Goal: Feedback & Contribution: Contribute content

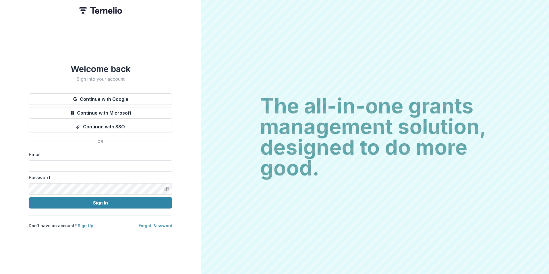
click at [70, 162] on input at bounding box center [101, 165] width 144 height 11
click at [73, 166] on input at bounding box center [101, 165] width 144 height 11
drag, startPoint x: 83, startPoint y: 161, endPoint x: 124, endPoint y: 152, distance: 41.7
click at [117, 151] on label "Email" at bounding box center [99, 154] width 140 height 7
drag, startPoint x: 94, startPoint y: 165, endPoint x: 304, endPoint y: 174, distance: 210.1
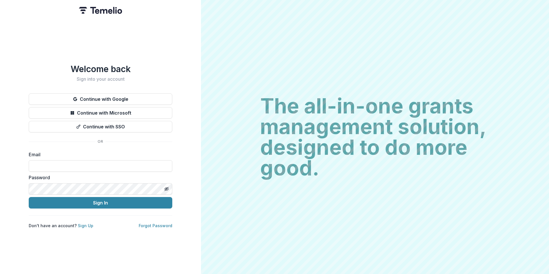
click at [95, 165] on input at bounding box center [101, 165] width 144 height 11
type input "**********"
click at [29, 197] on button "Sign In" at bounding box center [101, 202] width 144 height 11
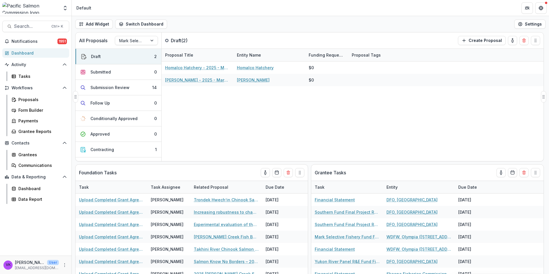
click at [375, 40] on div "All Proposals Mark Selective Fishery Fund Draft ( 2 ) Create Proposal" at bounding box center [298, 40] width 444 height 16
click at [36, 154] on div "Grantees" at bounding box center [41, 155] width 46 height 6
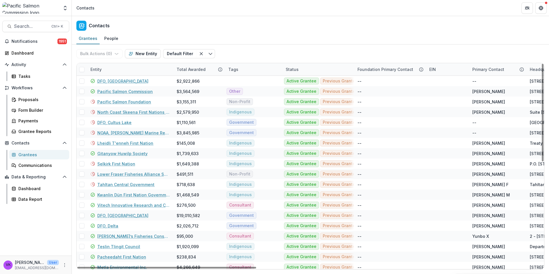
click at [134, 70] on div "Entity" at bounding box center [130, 69] width 86 height 12
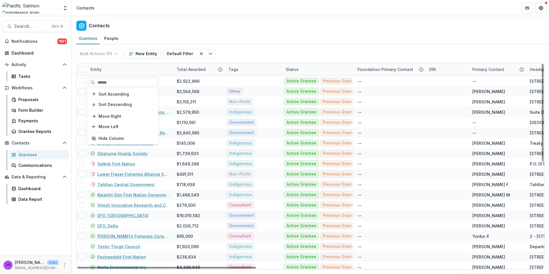
click at [125, 82] on input at bounding box center [122, 82] width 69 height 9
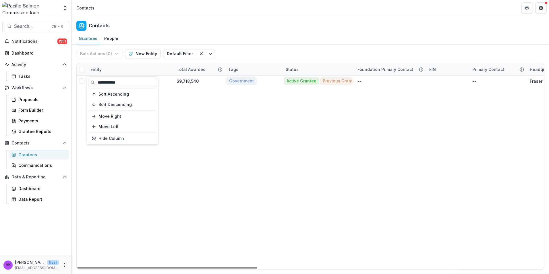
type input "**********"
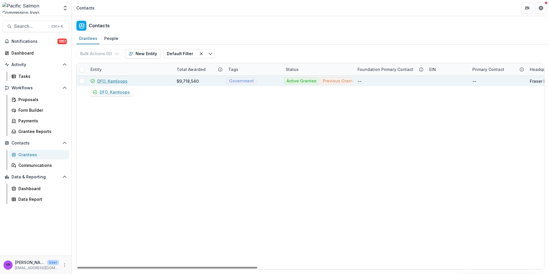
click at [113, 80] on link "DFO, Kamloops" at bounding box center [112, 81] width 30 height 6
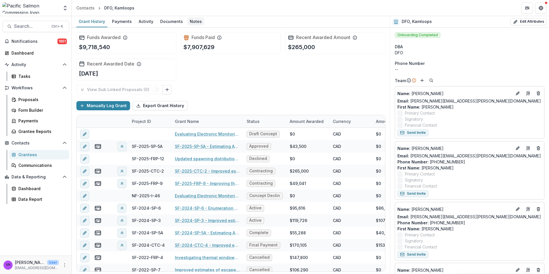
click at [193, 21] on div "Notes" at bounding box center [196, 21] width 17 height 8
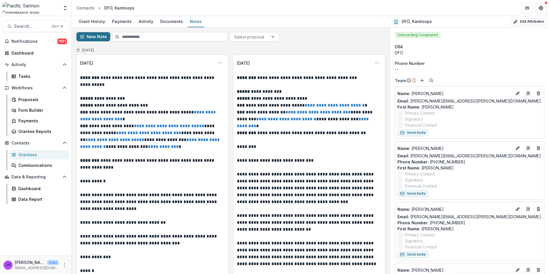
click at [94, 40] on button "New Note" at bounding box center [93, 36] width 34 height 9
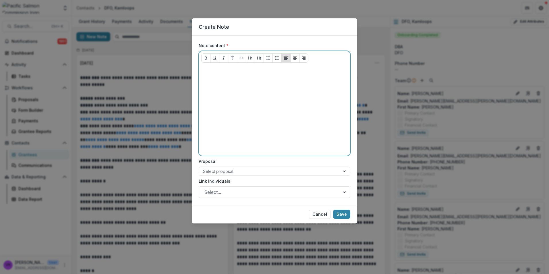
click at [217, 68] on p at bounding box center [274, 70] width 146 height 6
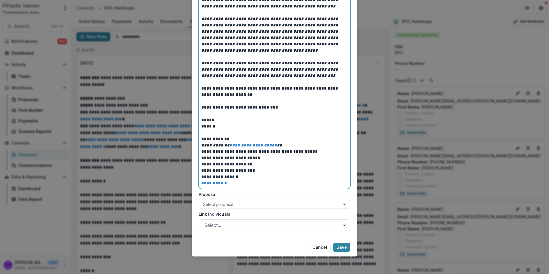
scroll to position [330, 0]
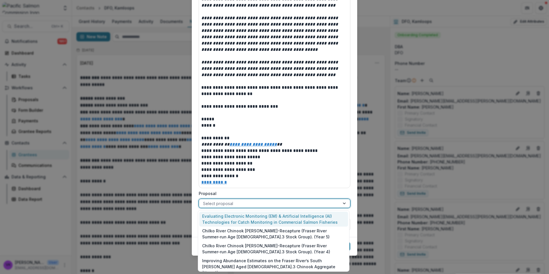
click at [301, 201] on div at bounding box center [269, 203] width 133 height 7
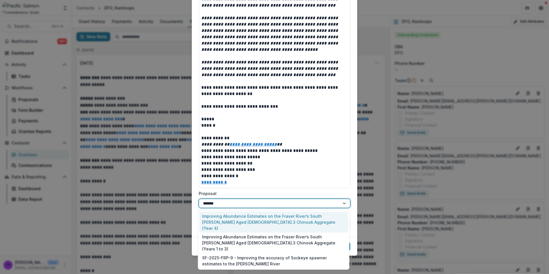
scroll to position [0, 0]
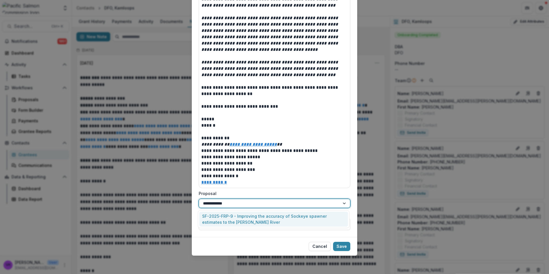
type input "**********"
click at [305, 218] on div "SF-2025-FRP-9 - Improving the accuracy of Sockeye spawner estimates to the [PER…" at bounding box center [273, 219] width 149 height 15
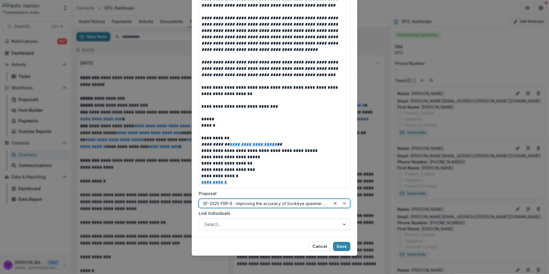
click at [327, 222] on div at bounding box center [269, 224] width 130 height 8
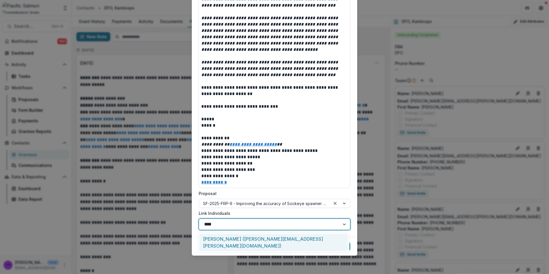
type input "****"
drag, startPoint x: 293, startPoint y: 237, endPoint x: 317, endPoint y: 235, distance: 24.2
click at [292, 237] on div "[PERSON_NAME] ([PERSON_NAME][EMAIL_ADDRESS][PERSON_NAME][DOMAIN_NAME])" at bounding box center [273, 243] width 149 height 18
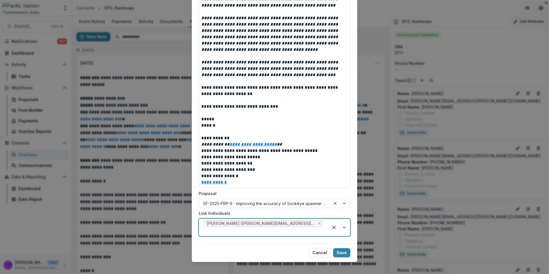
click at [343, 248] on button "Save" at bounding box center [341, 252] width 17 height 9
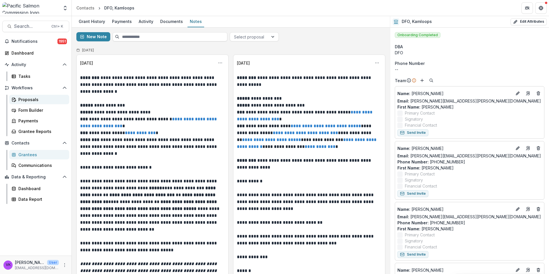
click at [27, 96] on link "Proposals" at bounding box center [39, 99] width 60 height 9
